Goal: Navigation & Orientation: Find specific page/section

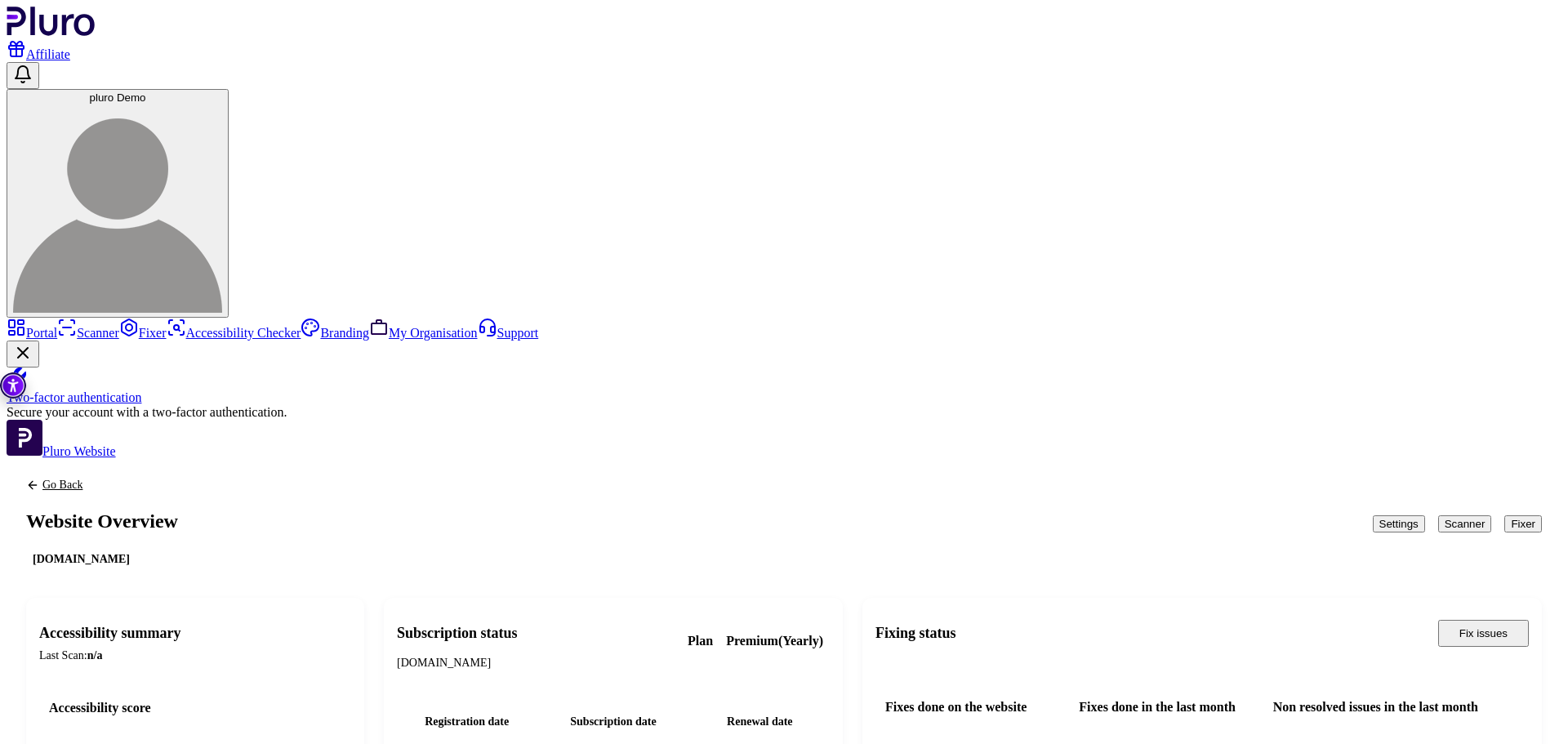
click at [39, 478] on icon "Back to previous screen" at bounding box center [33, 485] width 13 height 13
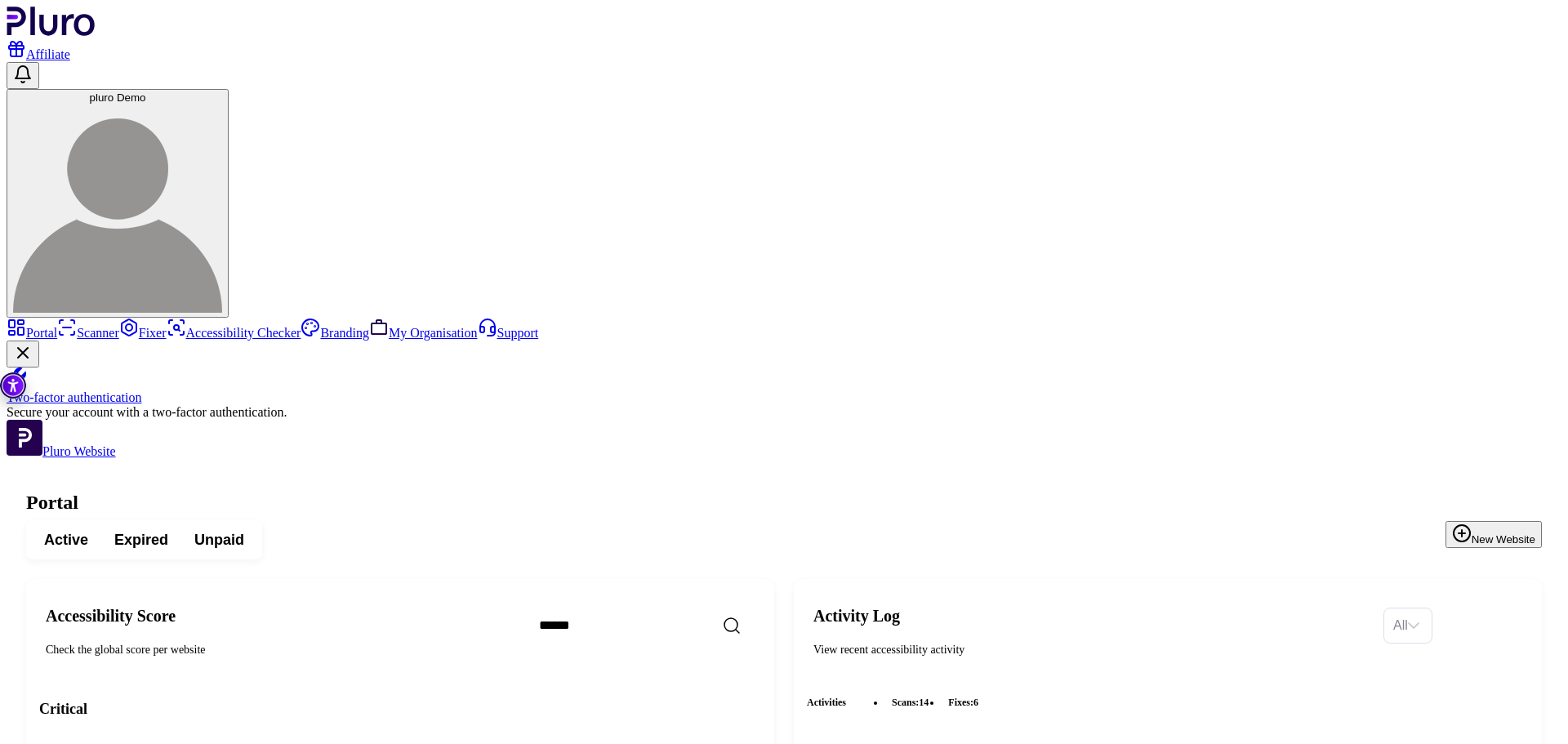
click at [1445, 521] on button "New Website" at bounding box center [1493, 535] width 96 height 27
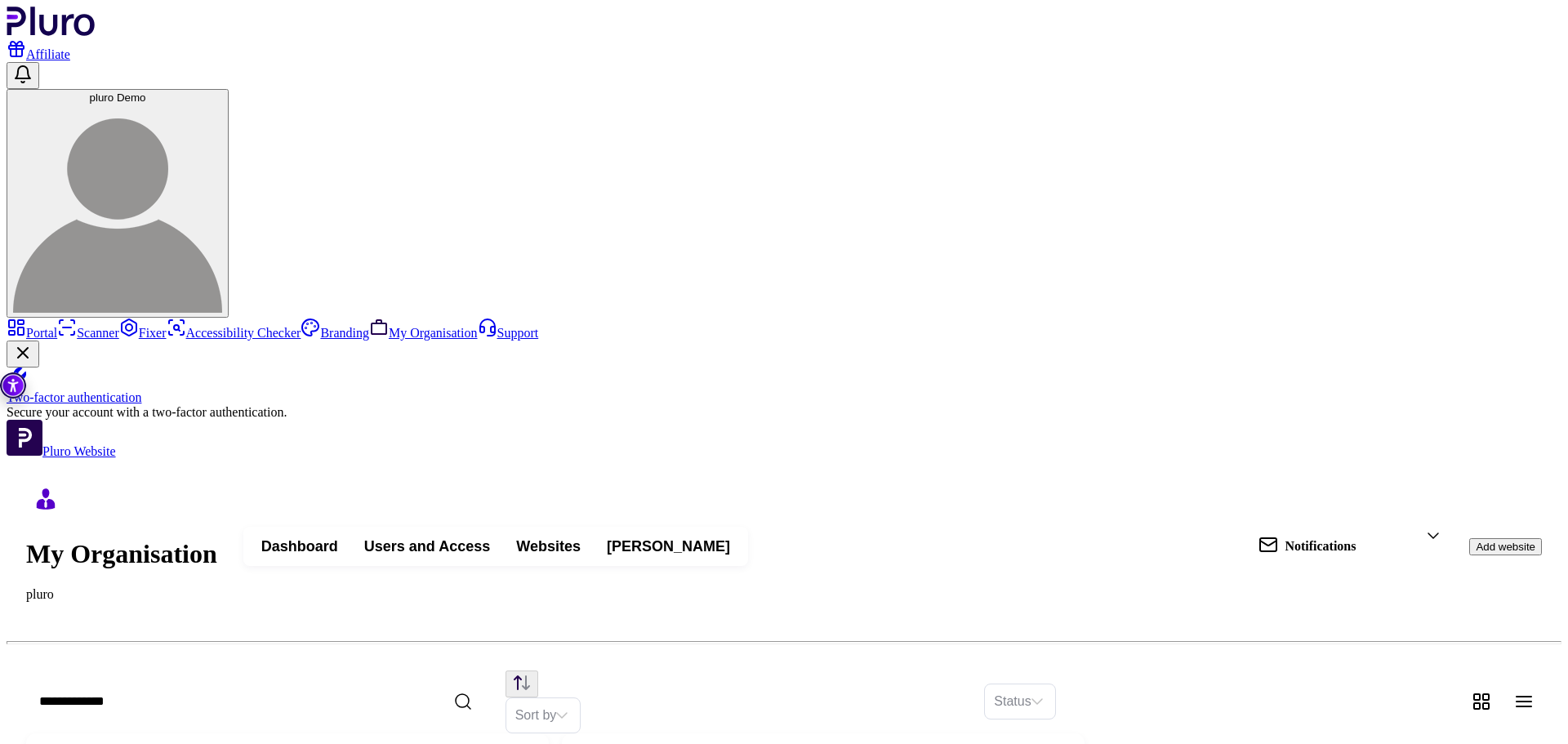
click at [57, 325] on link "Portal" at bounding box center [32, 332] width 51 height 14
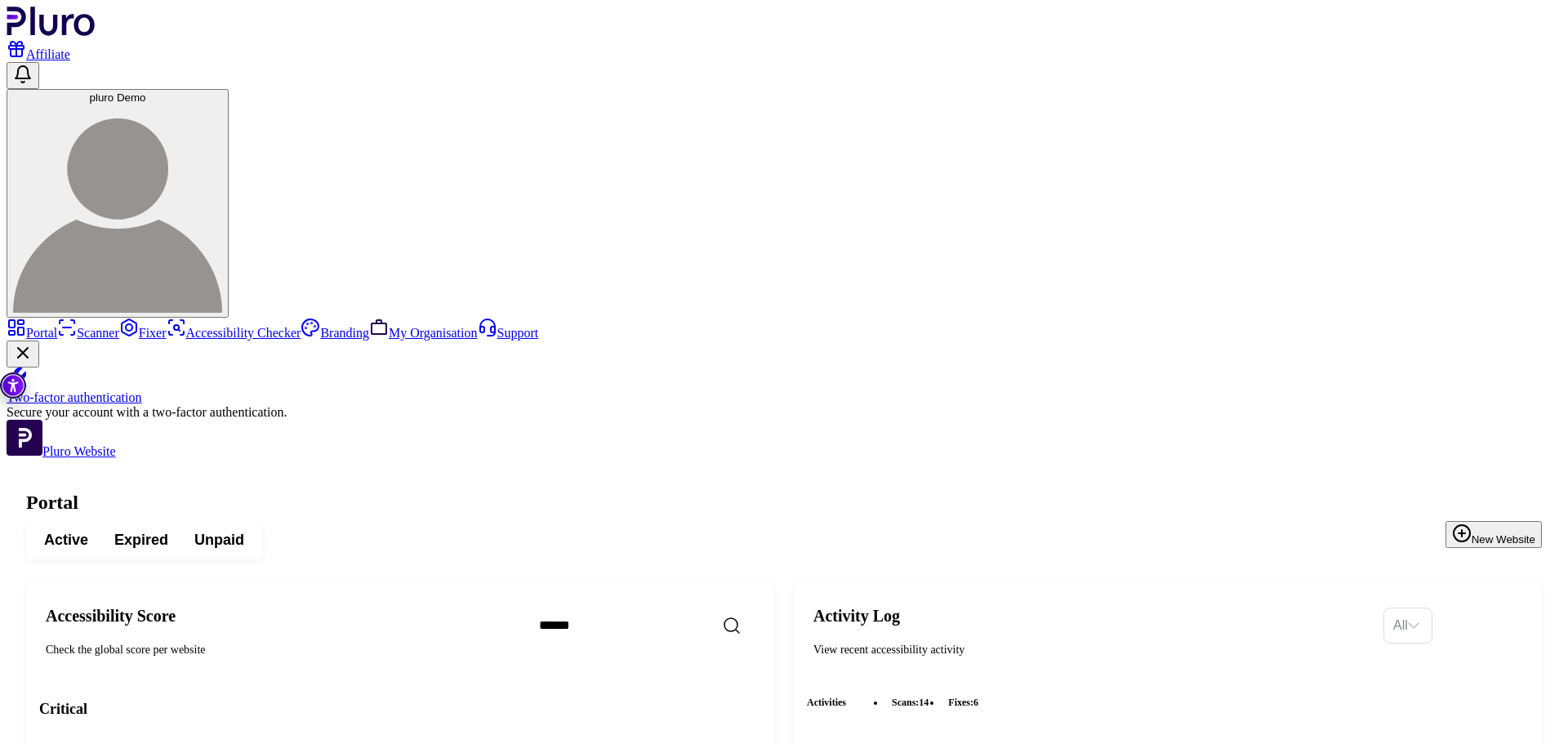
click at [57, 20] on icon "Logo" at bounding box center [51, 21] width 89 height 29
click at [169, 530] on span "Expired" at bounding box center [140, 540] width 53 height 20
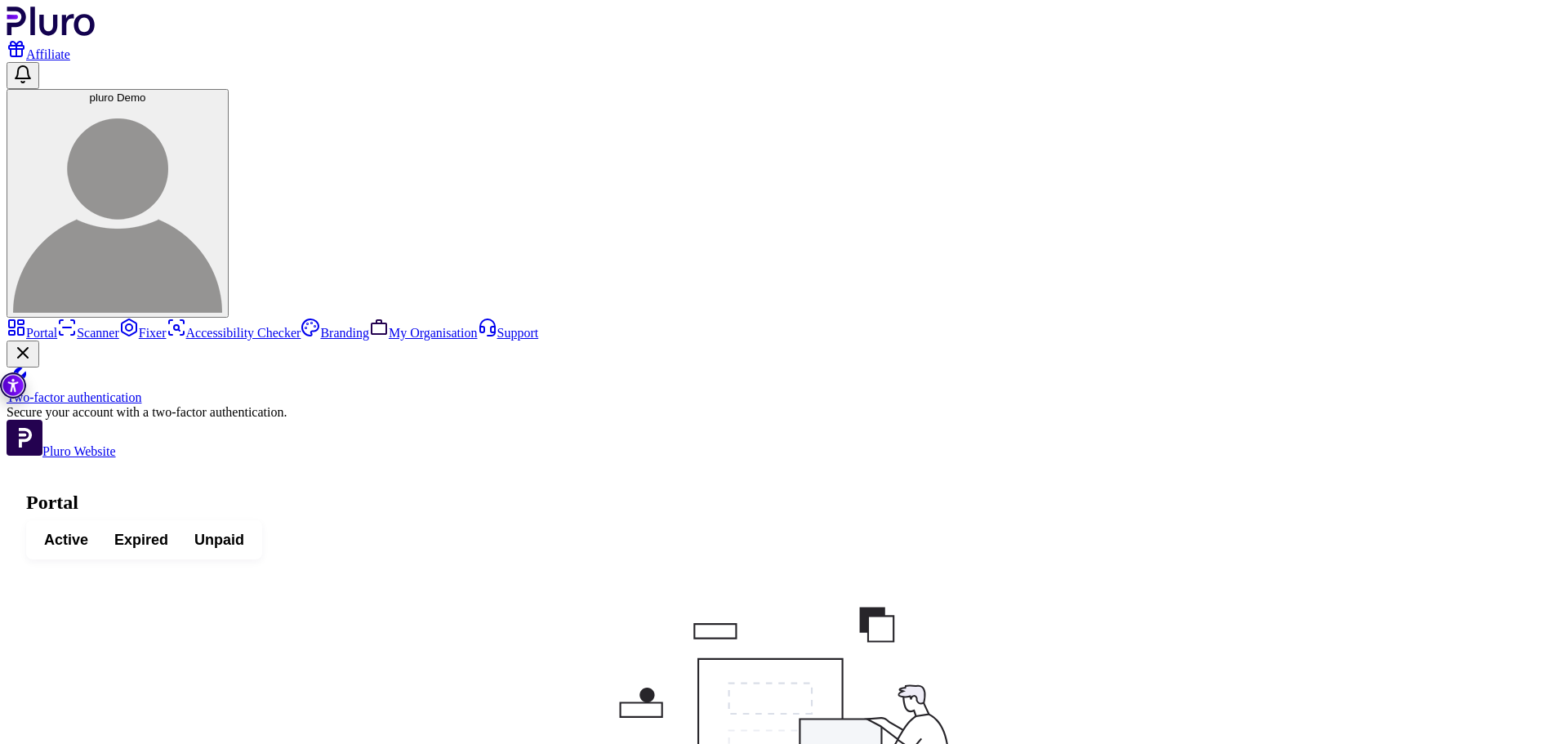
click at [244, 530] on span "Unpaid" at bounding box center [218, 540] width 50 height 20
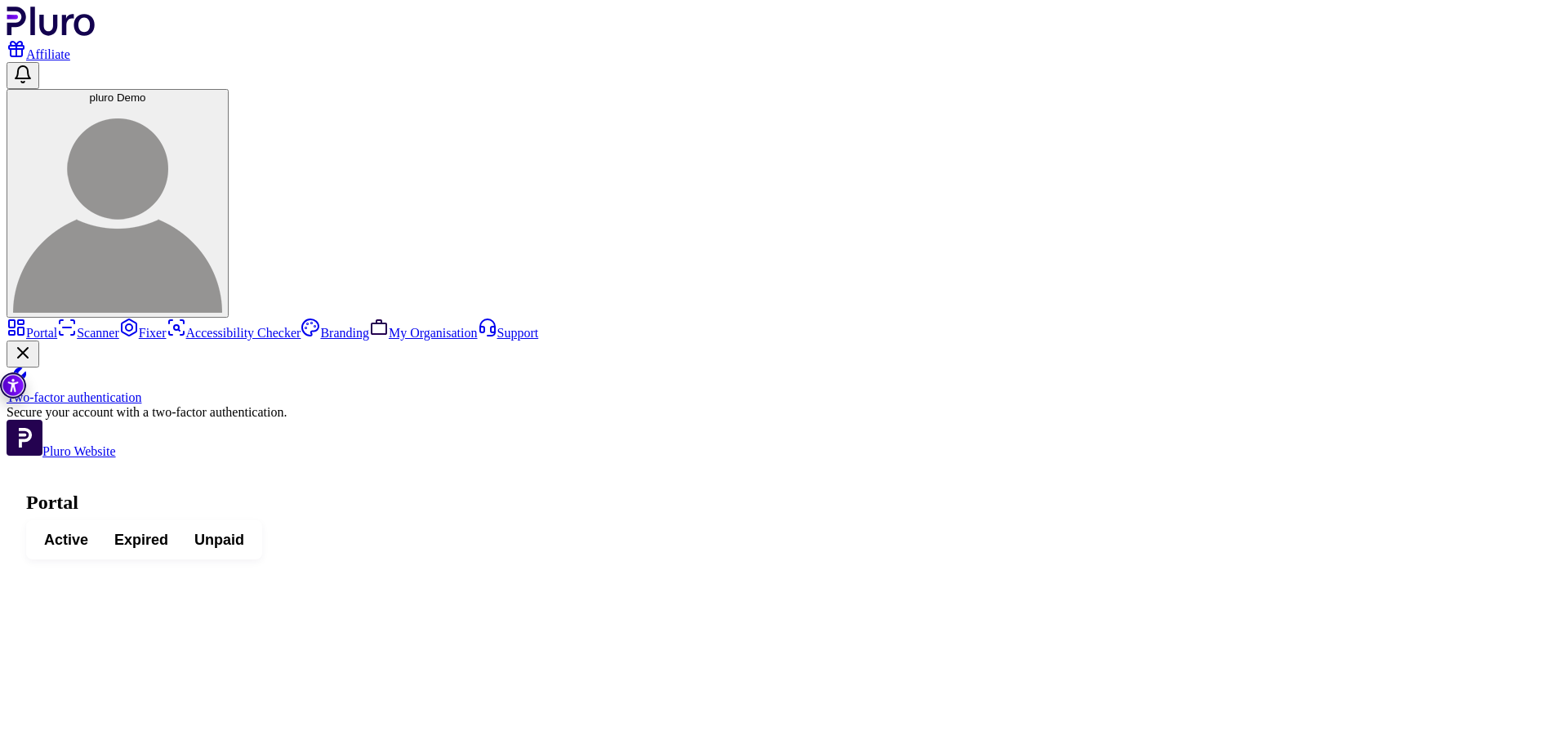
click at [88, 530] on span "Active" at bounding box center [66, 540] width 44 height 20
